Goal: Task Accomplishment & Management: Complete application form

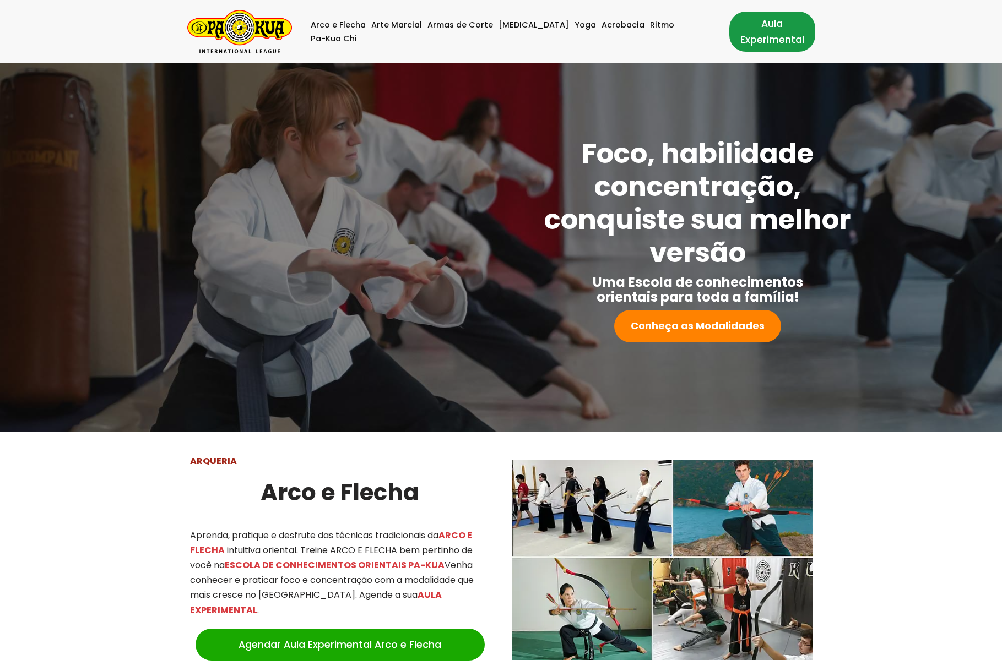
click at [780, 28] on link "Aula Experimental" at bounding box center [772, 32] width 86 height 40
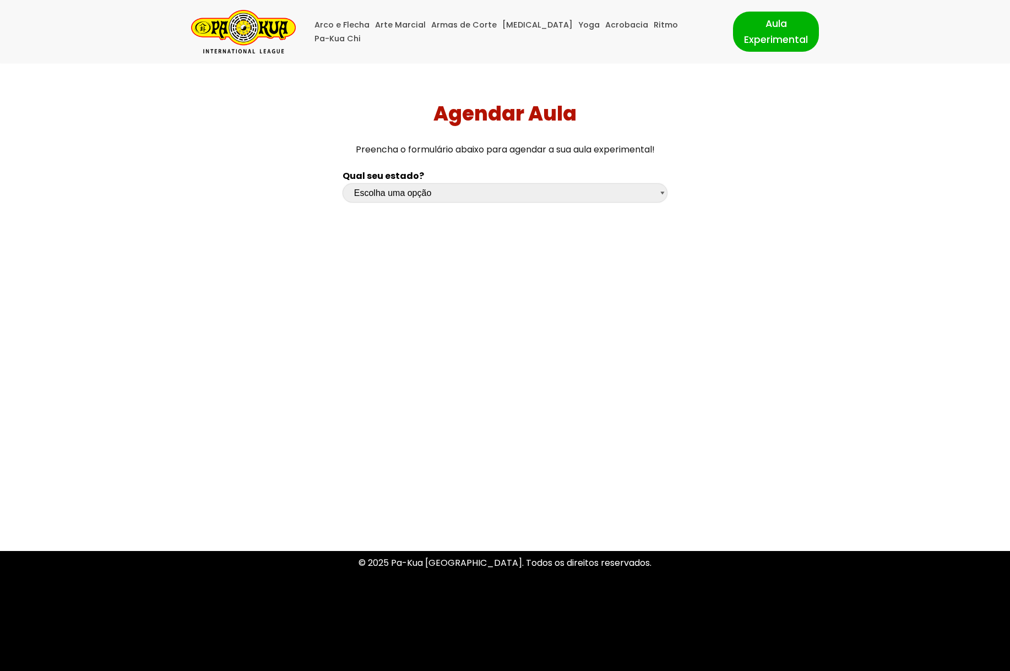
click at [438, 197] on select "Escolha uma opção Rio Grande do Sul Santa Catarina Paraná São Paulo Rio de Jane…" at bounding box center [505, 192] width 325 height 19
select select "pr"
click at [343, 183] on select "Escolha uma opção Rio Grande do Sul Santa Catarina Paraná São Paulo Rio de Jane…" at bounding box center [505, 192] width 325 height 19
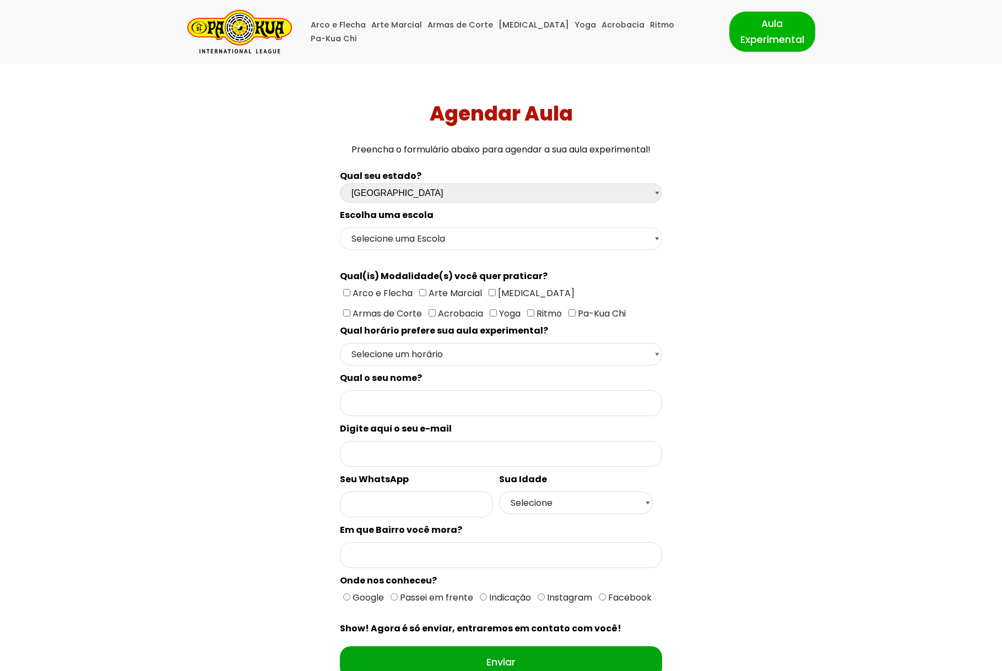
click at [415, 238] on select "Selecione uma Escola Curitiba - Escola Batel Curitiba - Escola Juvevê Fazenda R…" at bounding box center [501, 238] width 322 height 23
